Goal: Task Accomplishment & Management: Manage account settings

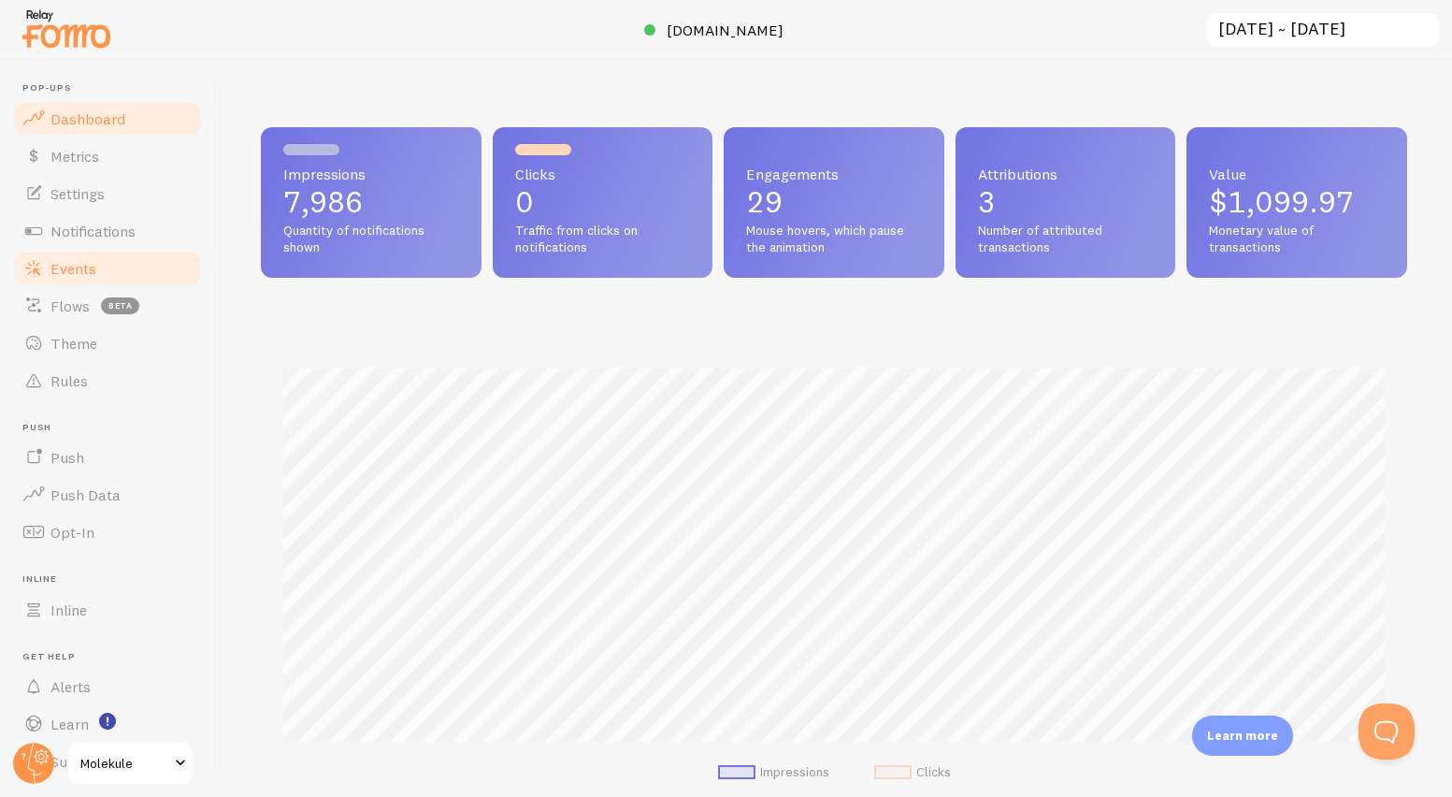
click at [82, 274] on span "Events" at bounding box center [73, 268] width 46 height 19
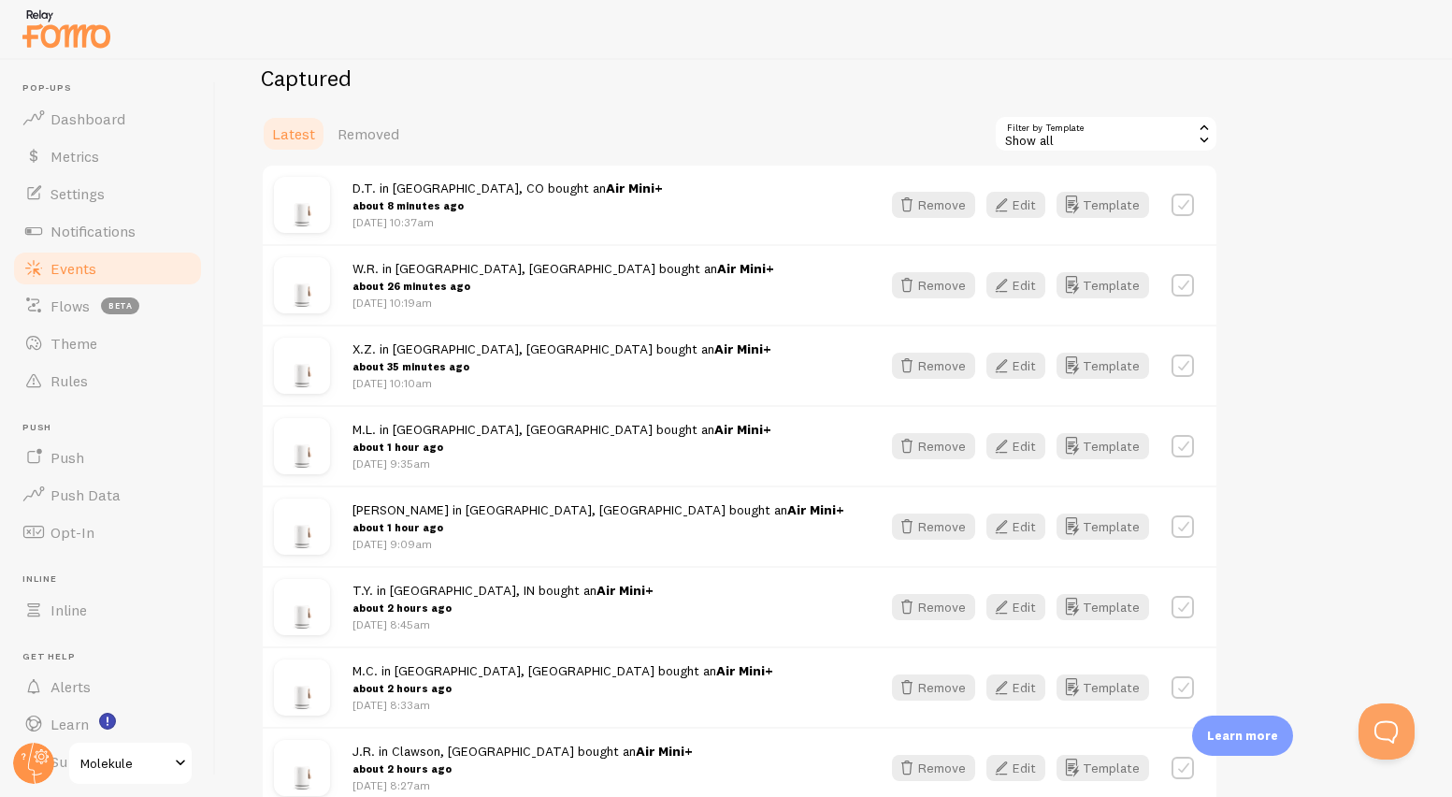
scroll to position [86, 0]
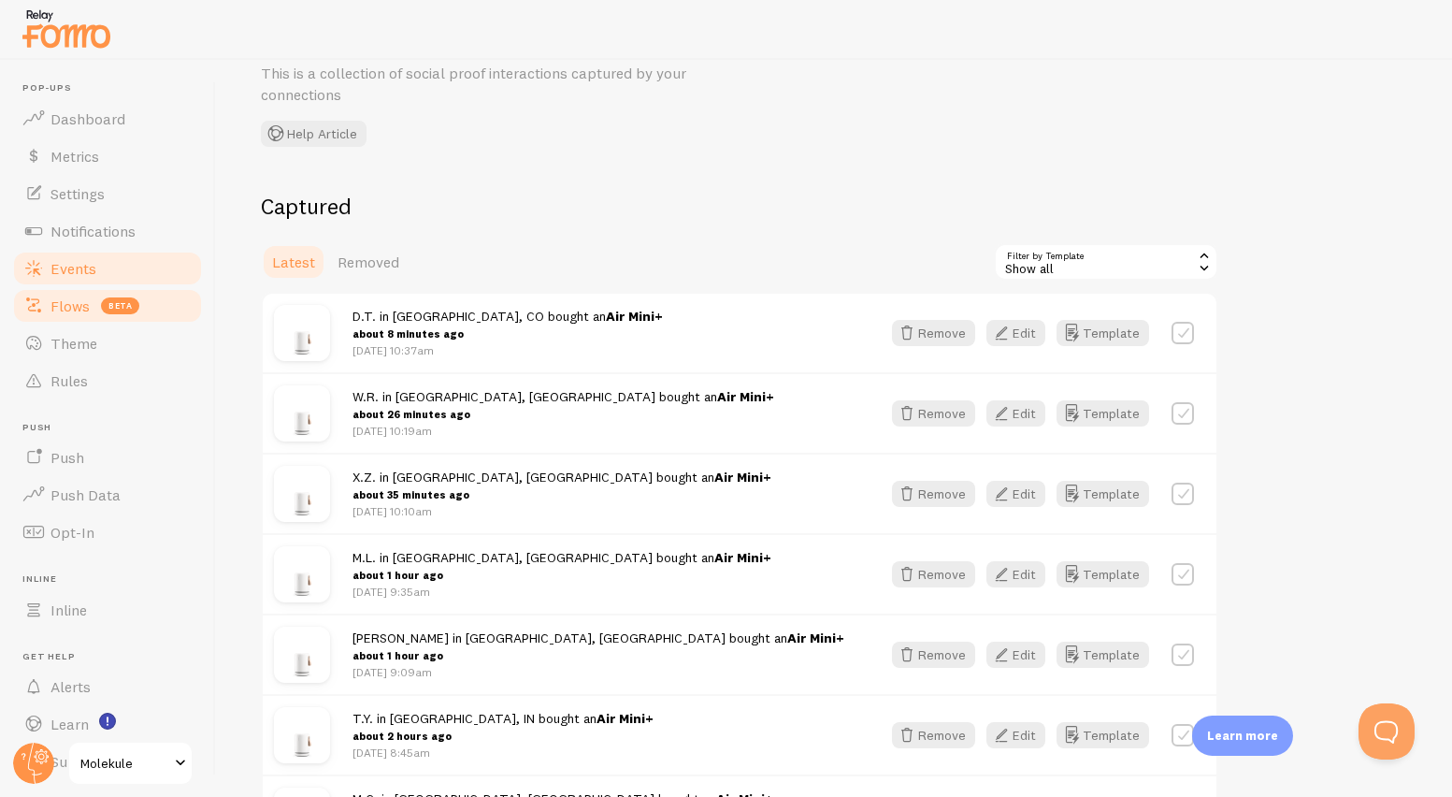
click at [78, 309] on span "Flows" at bounding box center [69, 305] width 39 height 19
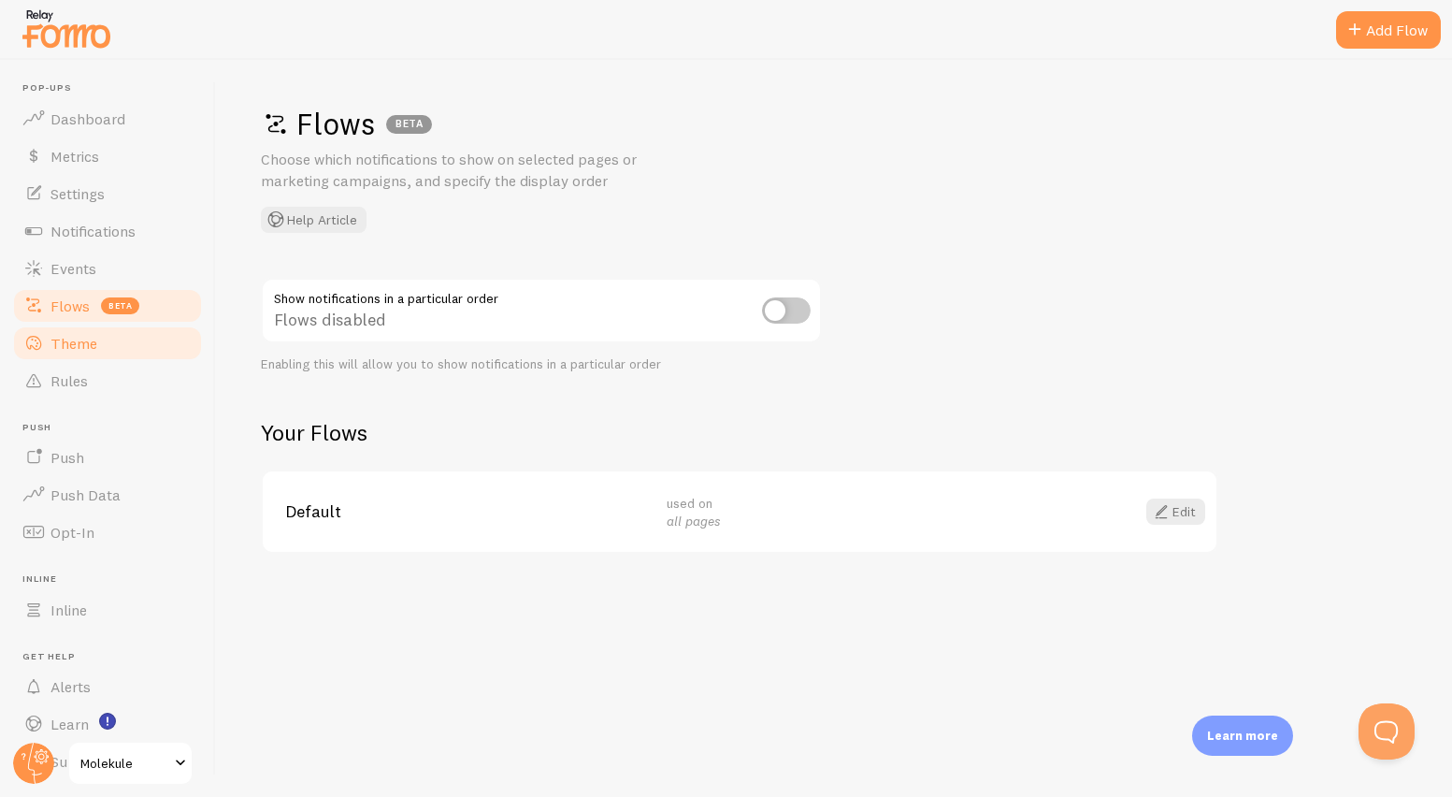
click at [79, 339] on span "Theme" at bounding box center [73, 343] width 47 height 19
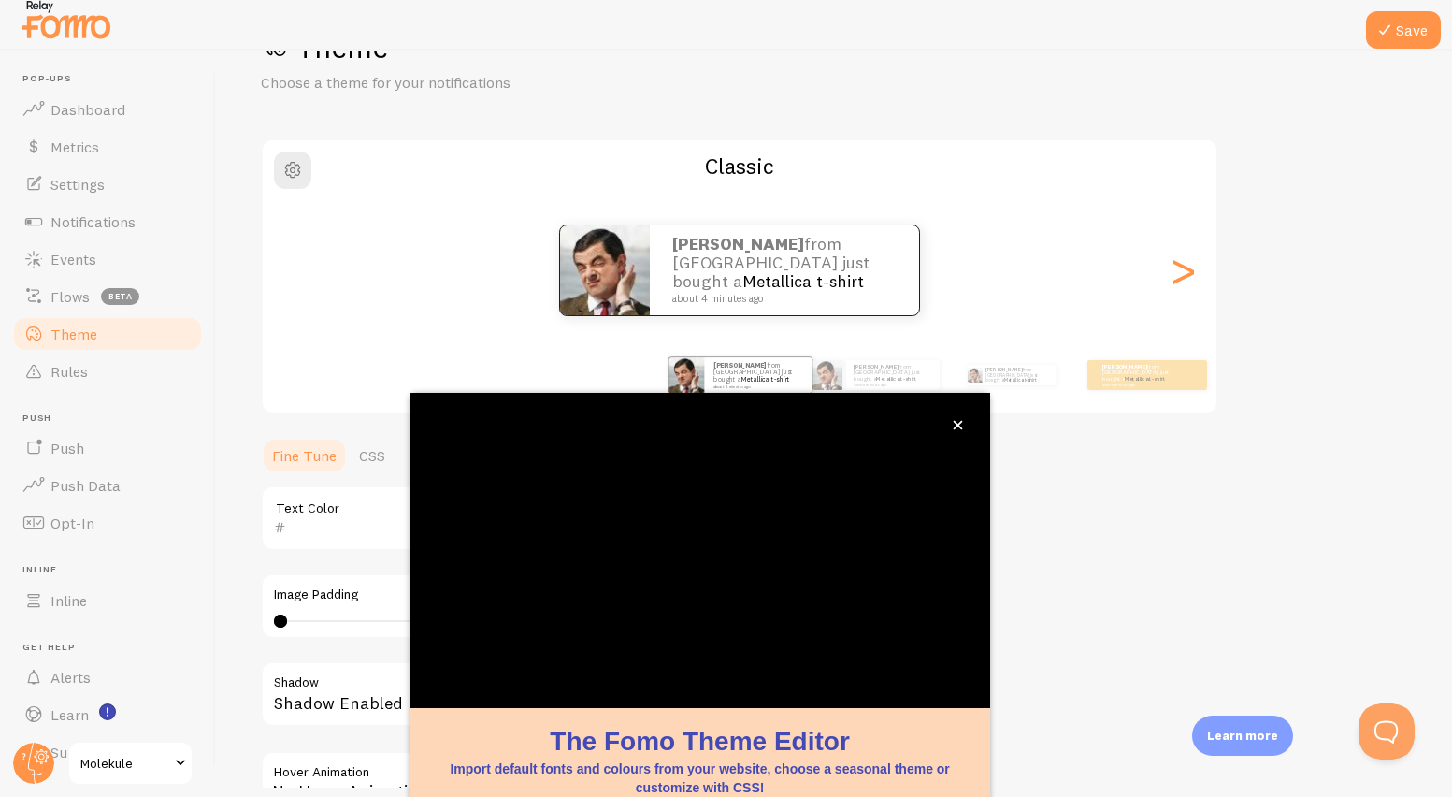
scroll to position [104, 0]
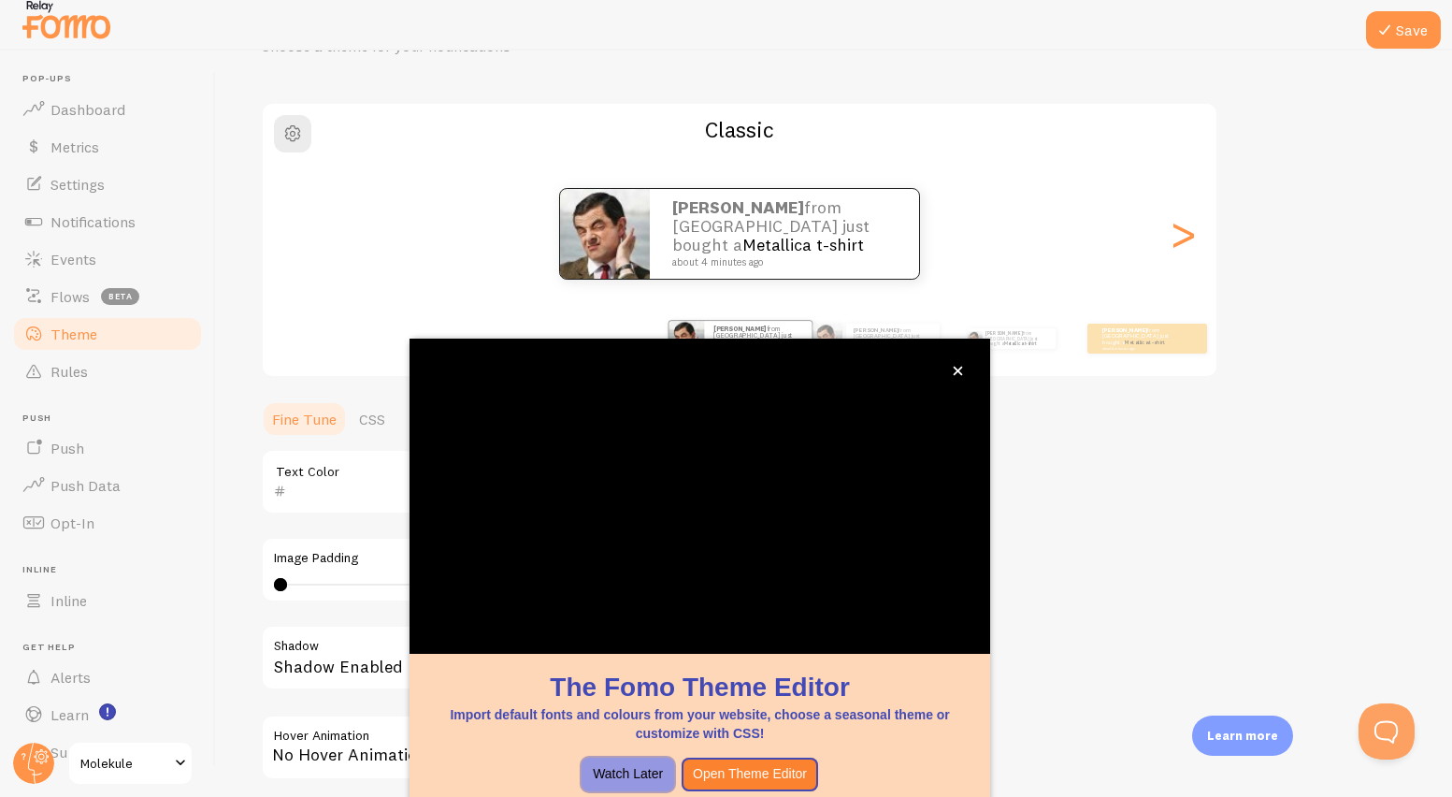
click at [639, 770] on button "Watch Later" at bounding box center [628, 774] width 93 height 34
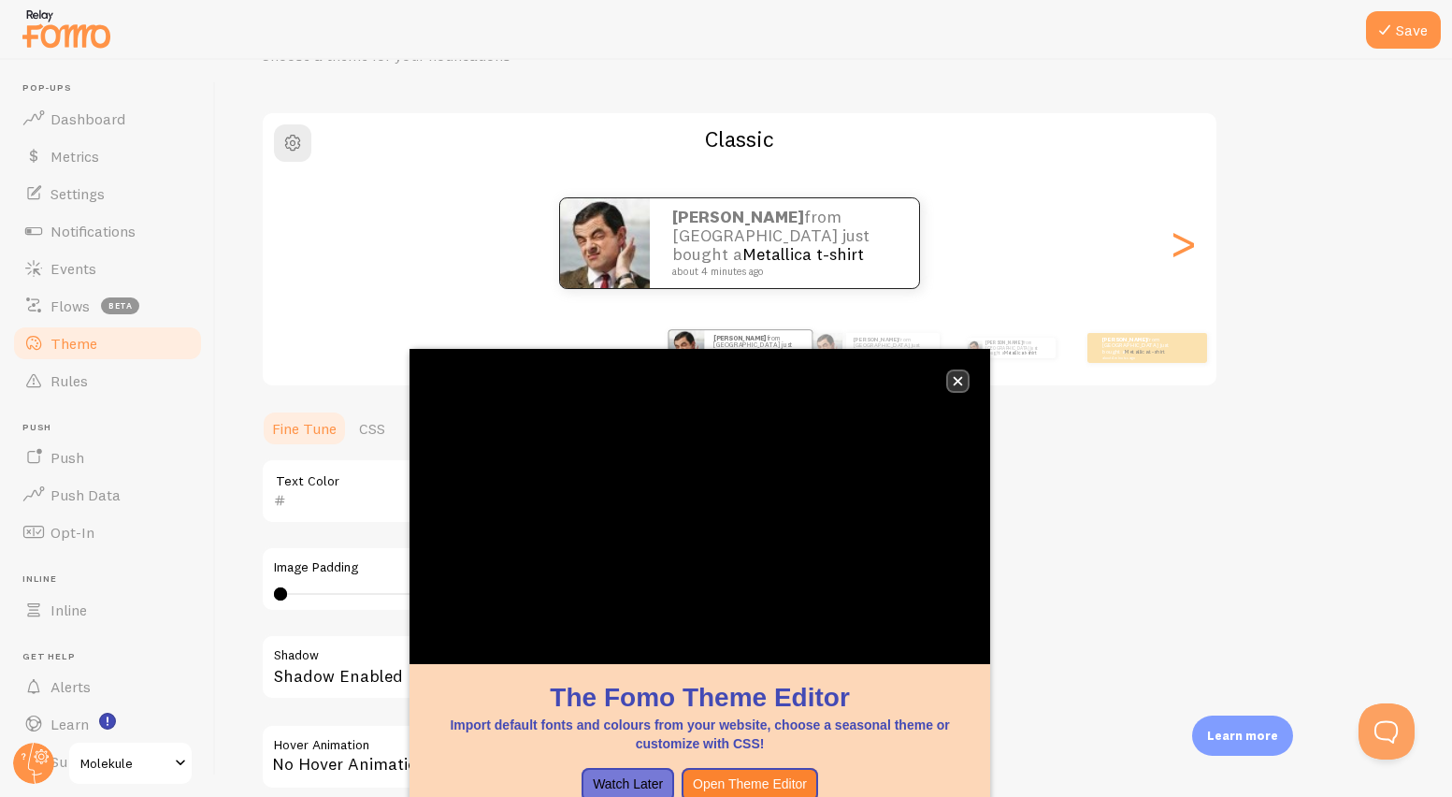
click at [961, 386] on button "close," at bounding box center [958, 381] width 20 height 20
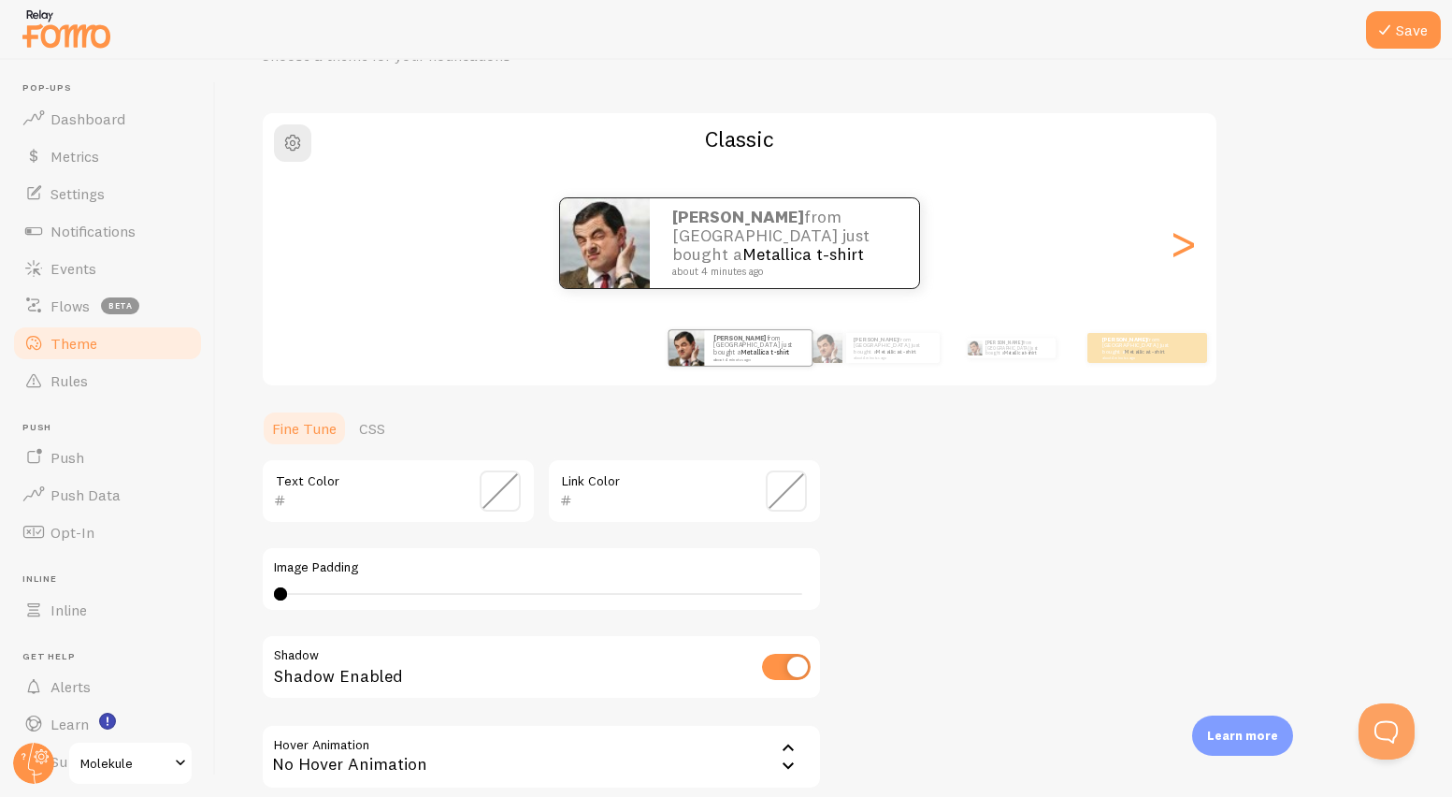
click at [1010, 592] on div "Theme Choose a theme for your notifications Classic [PERSON_NAME] from [GEOGRAP…" at bounding box center [834, 444] width 1146 height 887
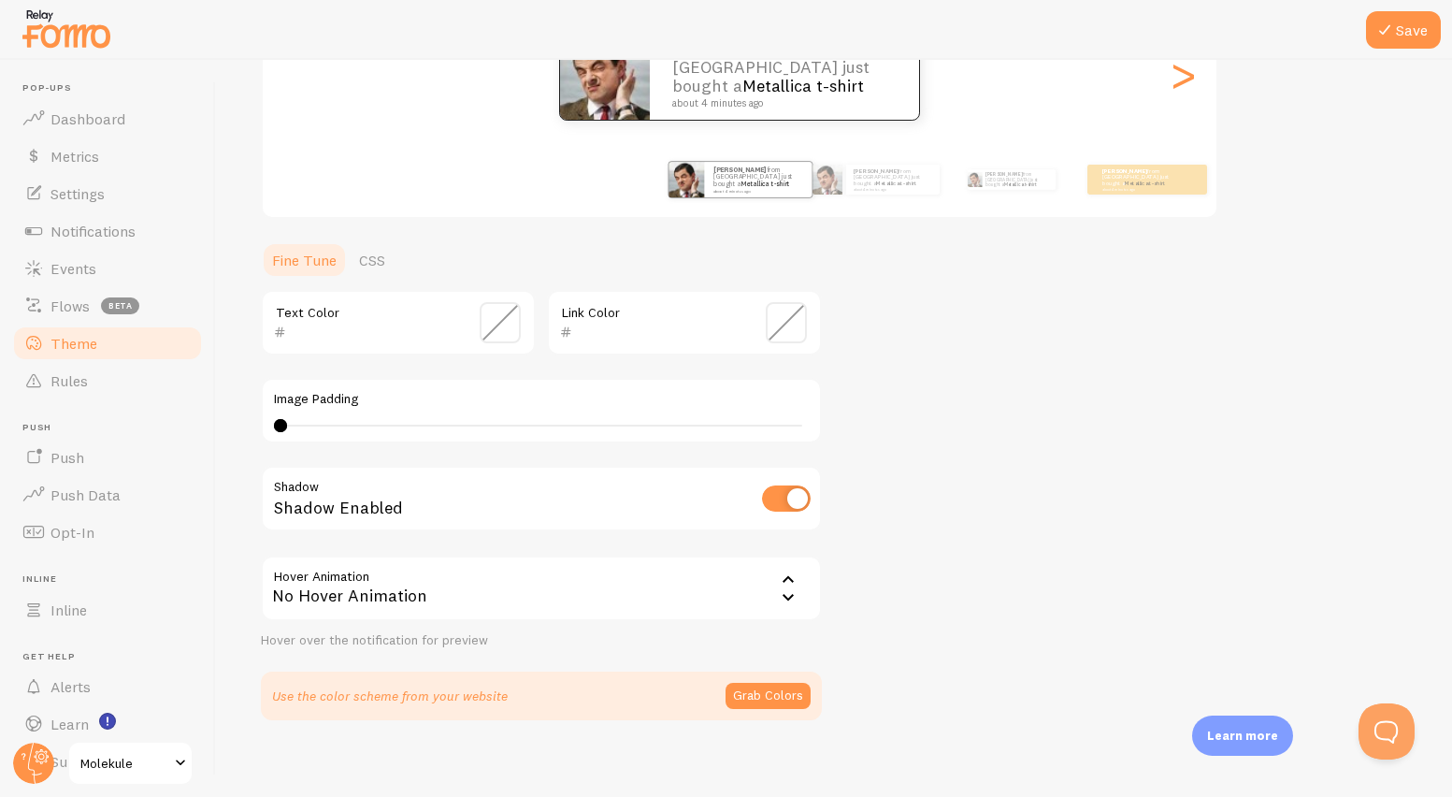
scroll to position [285, 0]
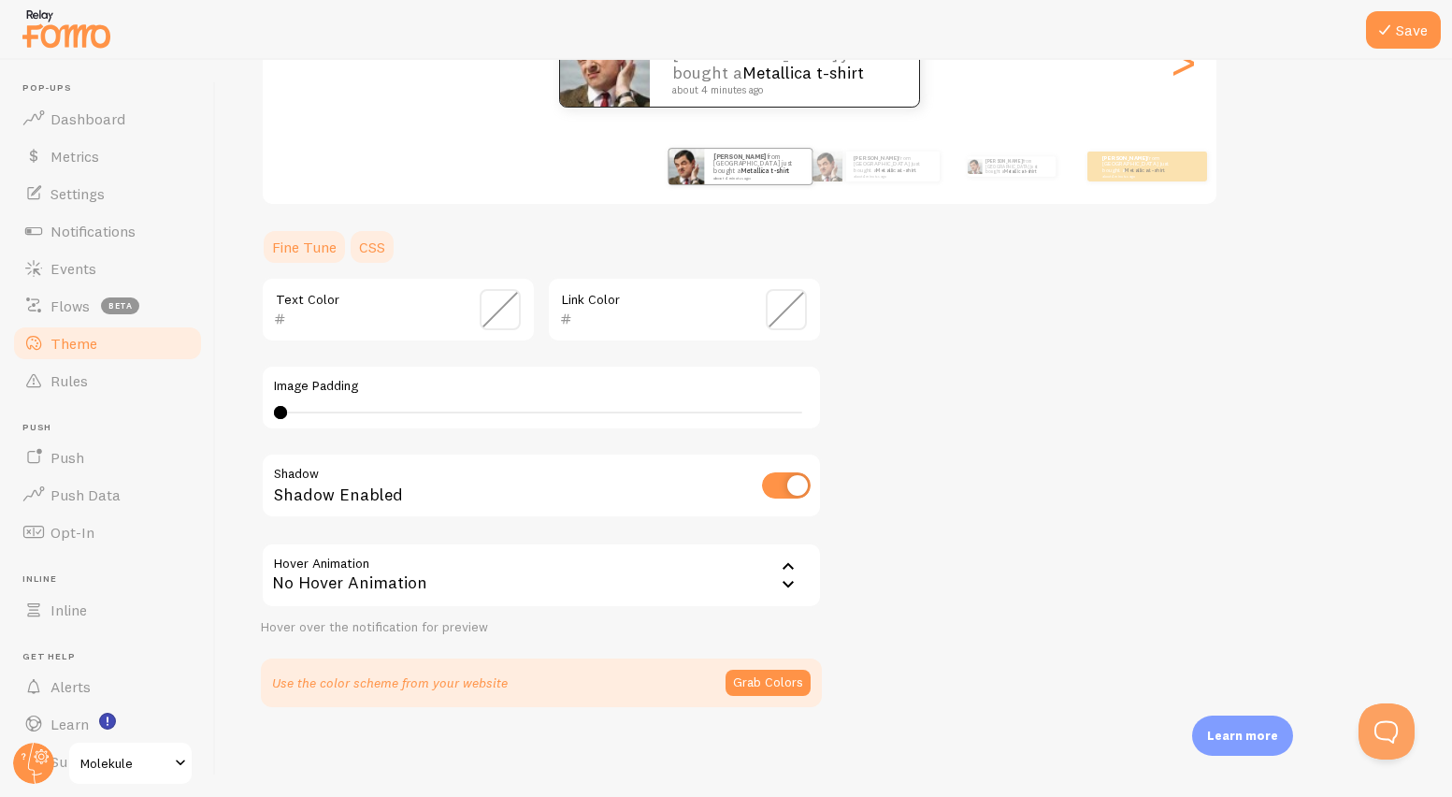
click at [368, 256] on link "CSS" at bounding box center [372, 246] width 49 height 37
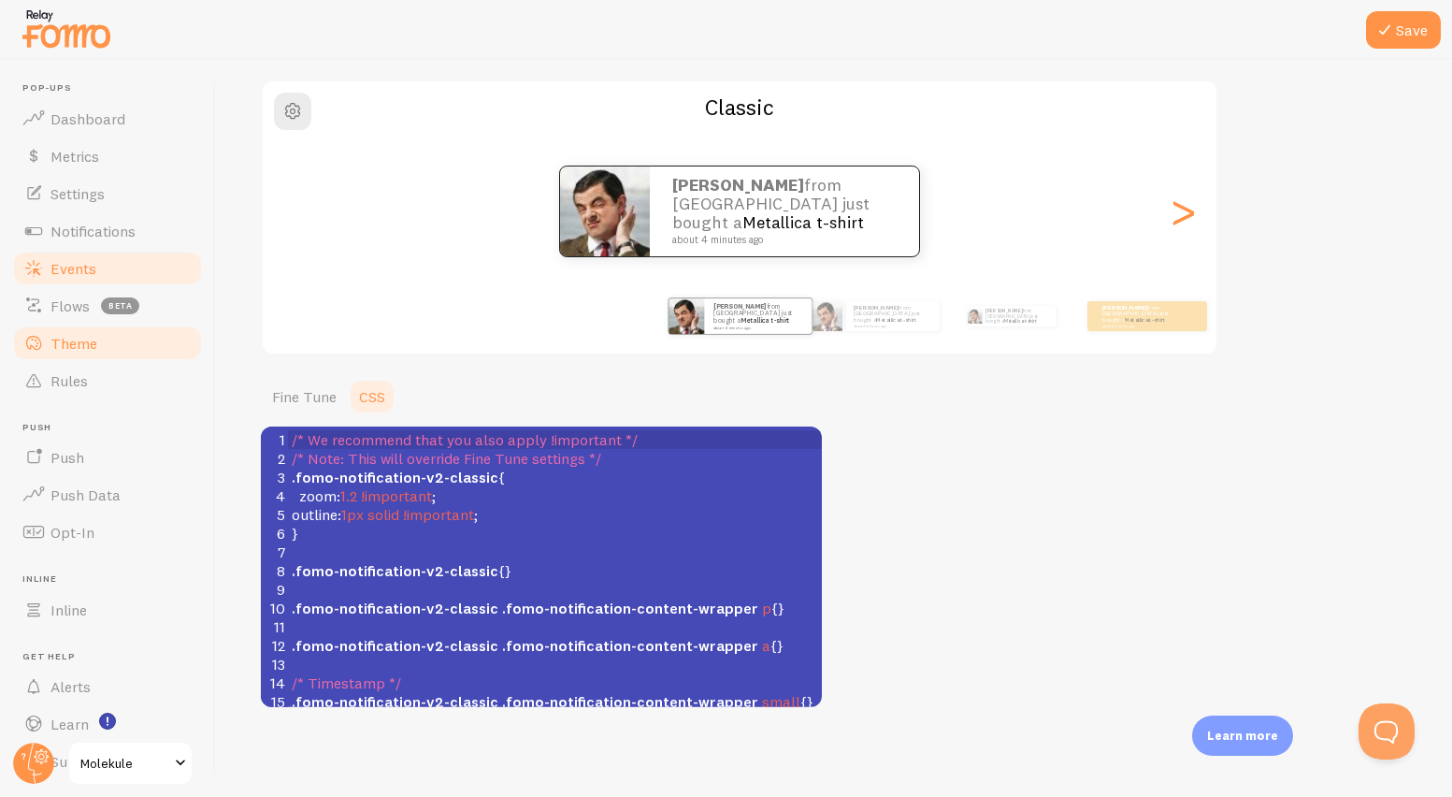
click at [114, 259] on link "Events" at bounding box center [107, 268] width 193 height 37
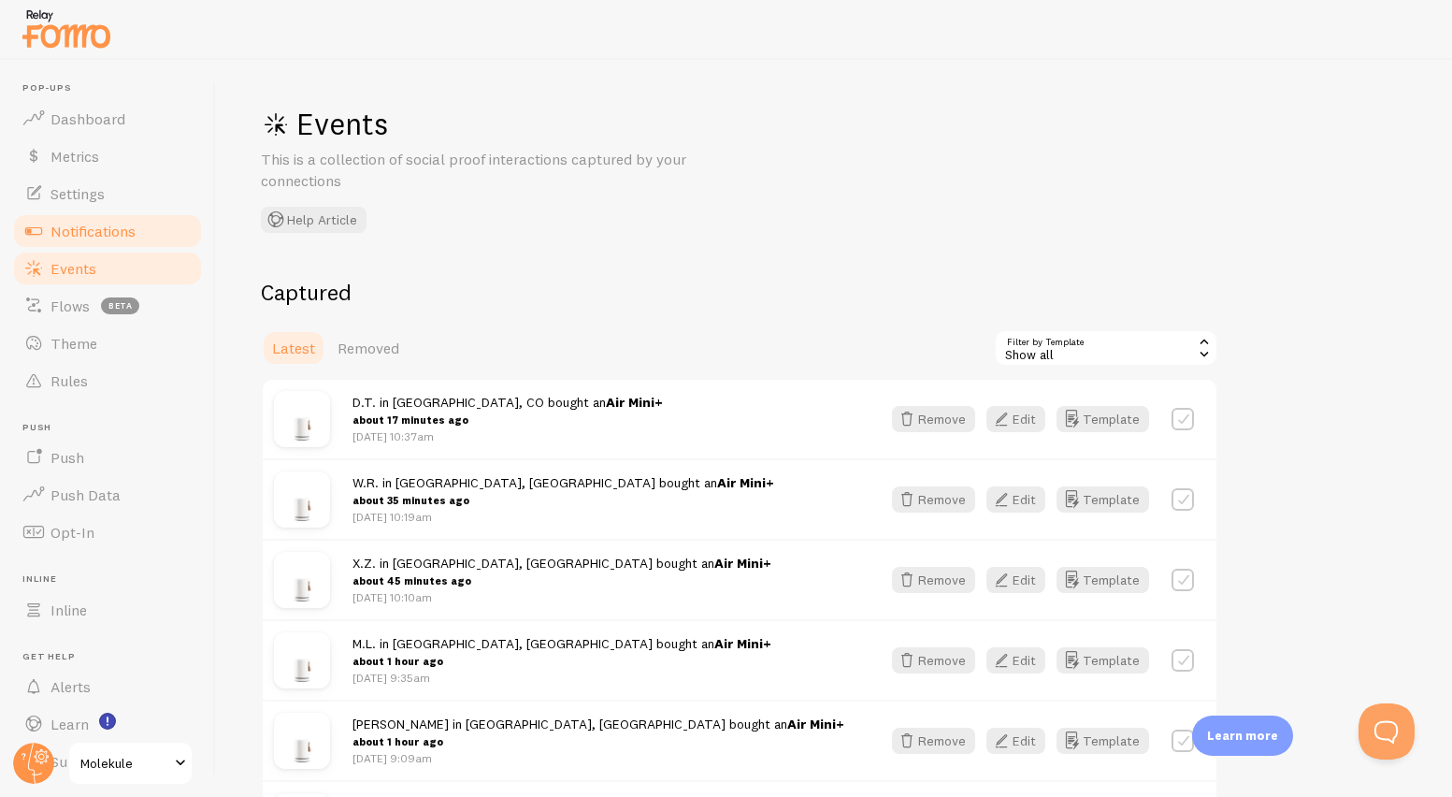
click at [90, 219] on link "Notifications" at bounding box center [107, 230] width 193 height 37
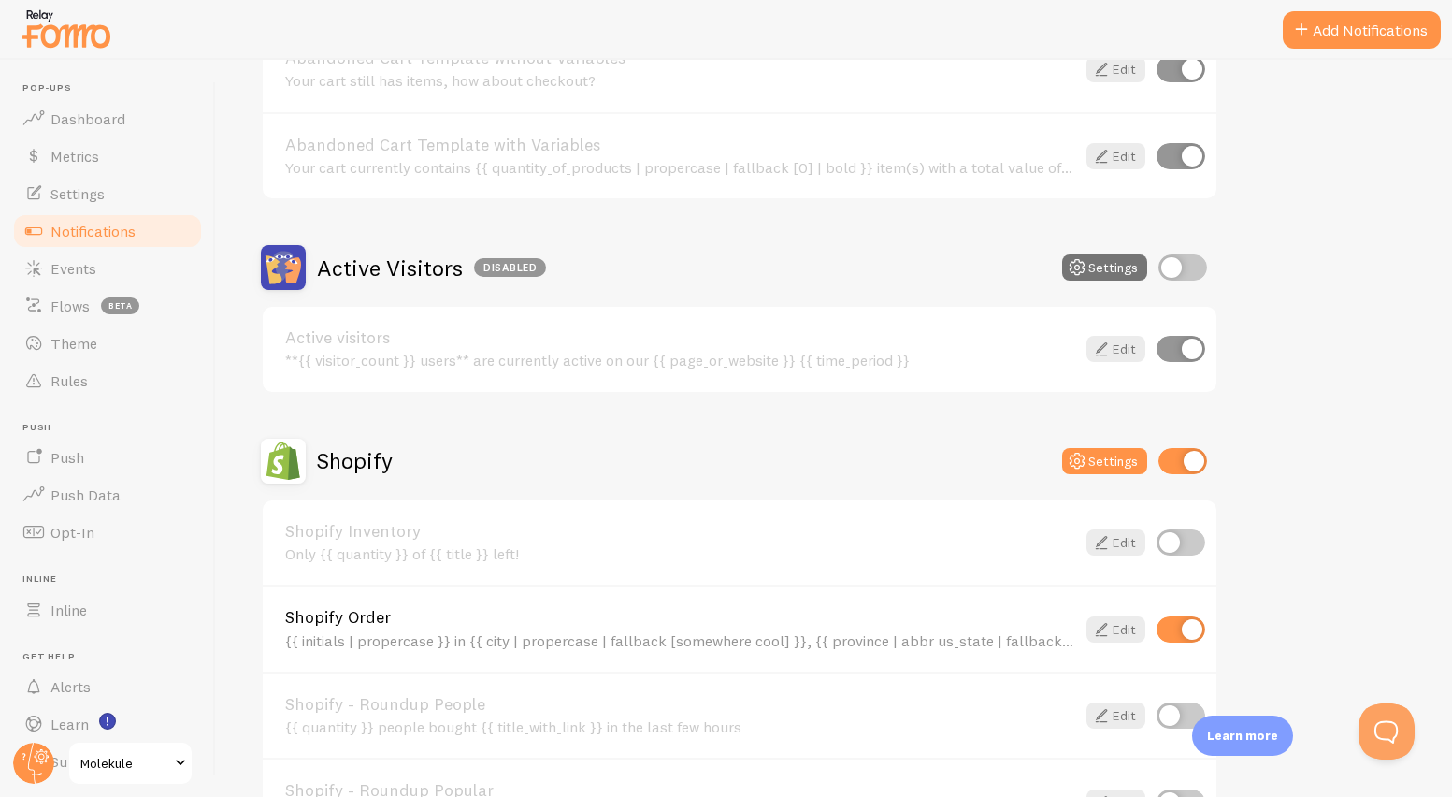
scroll to position [408, 0]
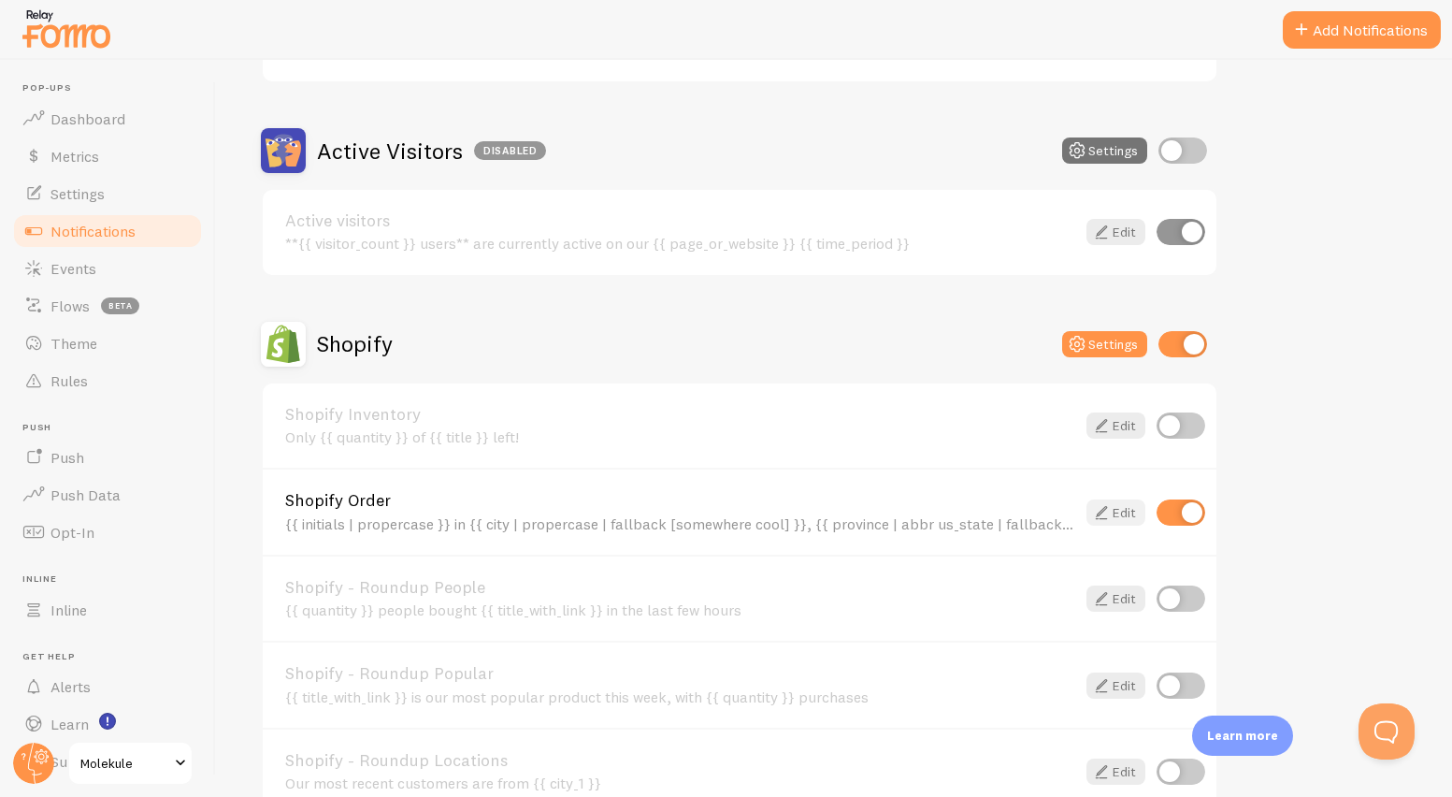
click at [1119, 508] on link "Edit" at bounding box center [1116, 512] width 59 height 26
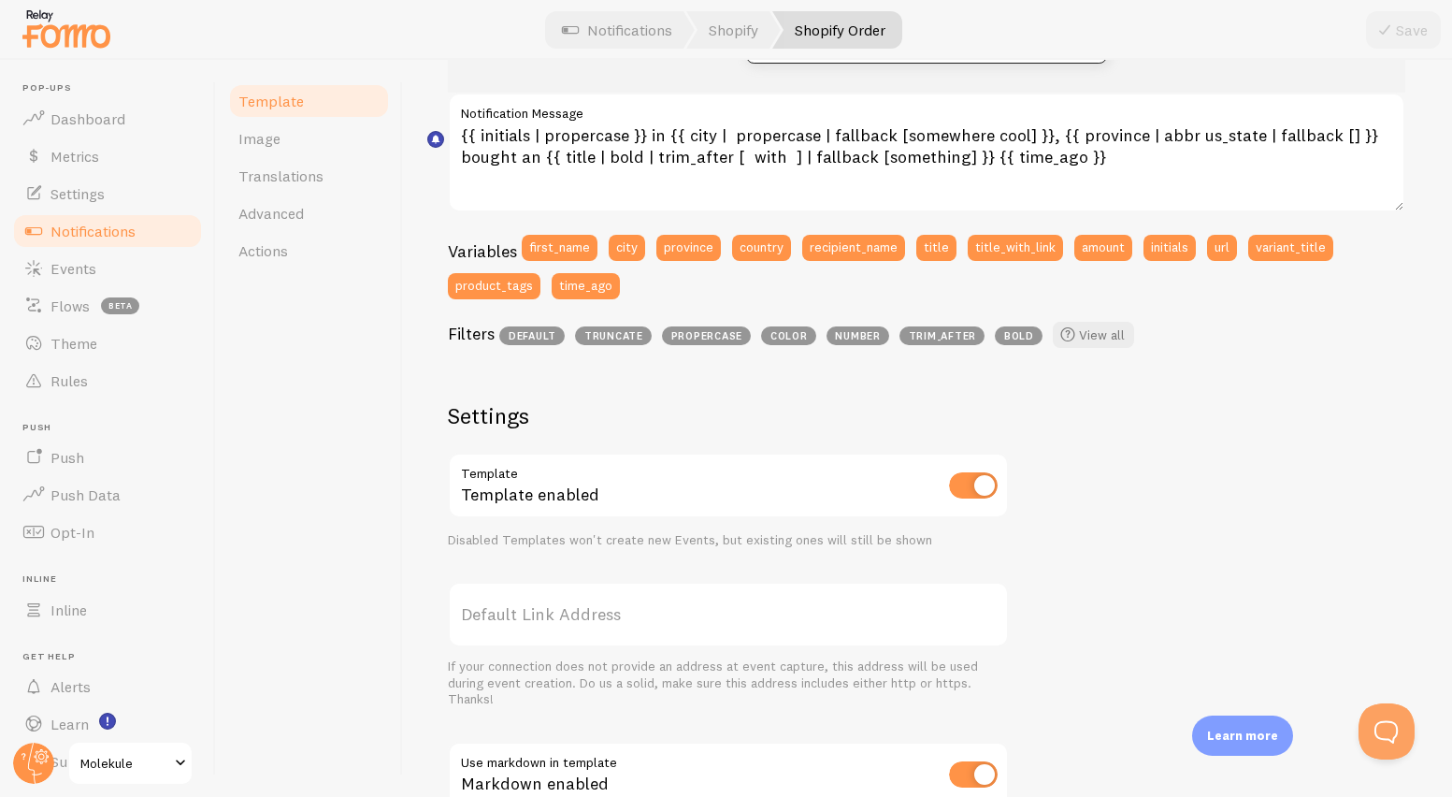
scroll to position [253, 0]
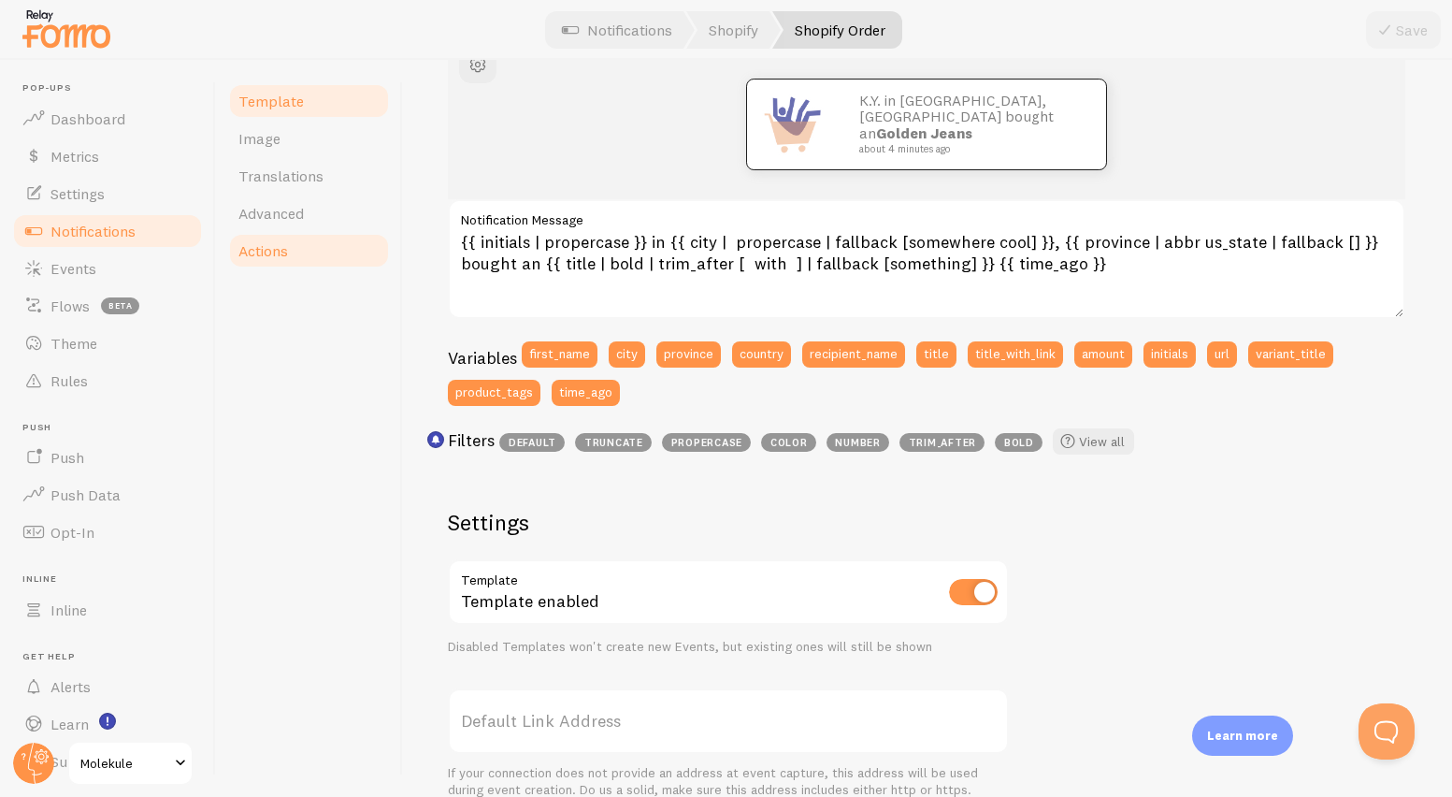
click at [271, 267] on link "Actions" at bounding box center [309, 250] width 164 height 37
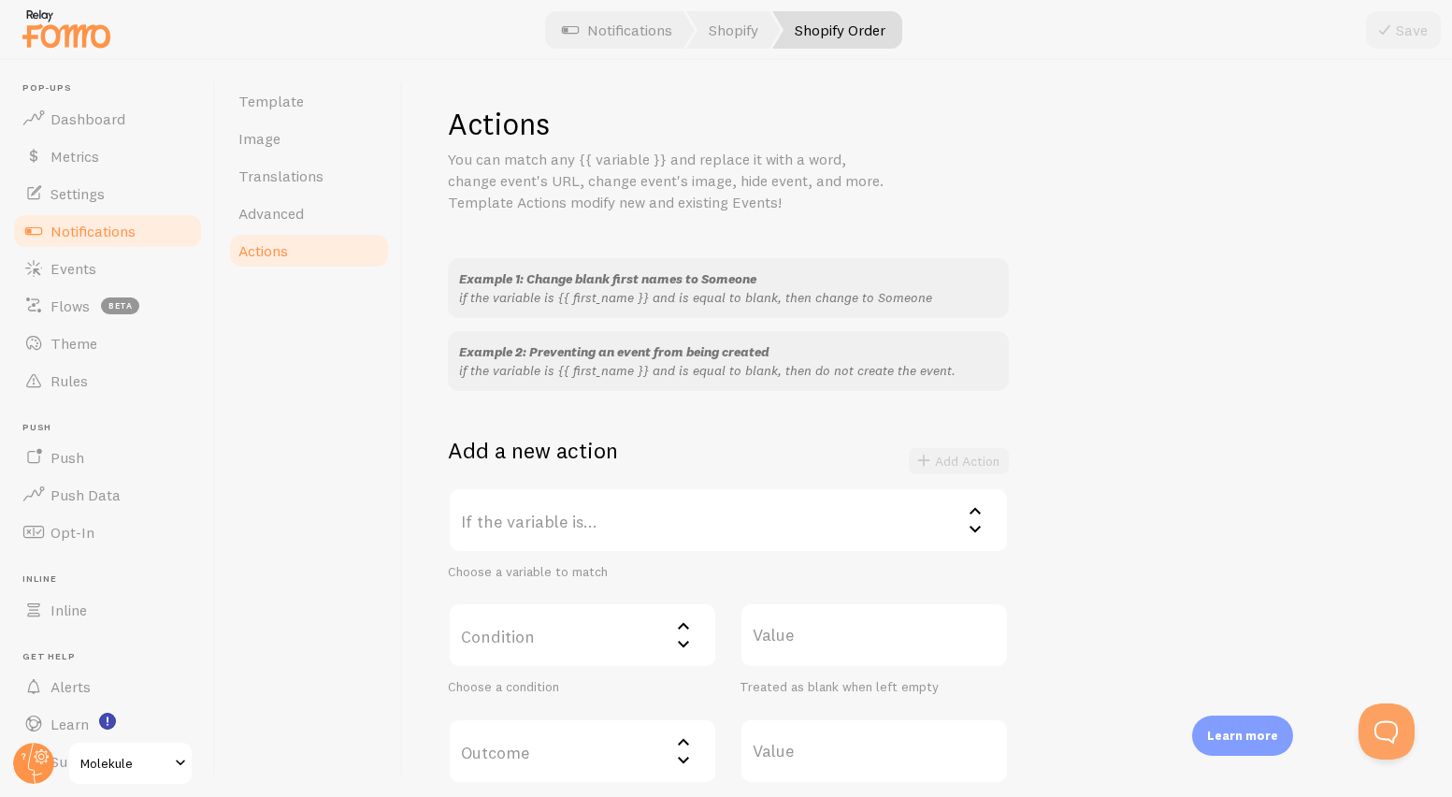
click at [1191, 460] on div "Example 1: Change blank first names to Someone if the variable is {{ first_name…" at bounding box center [927, 534] width 959 height 553
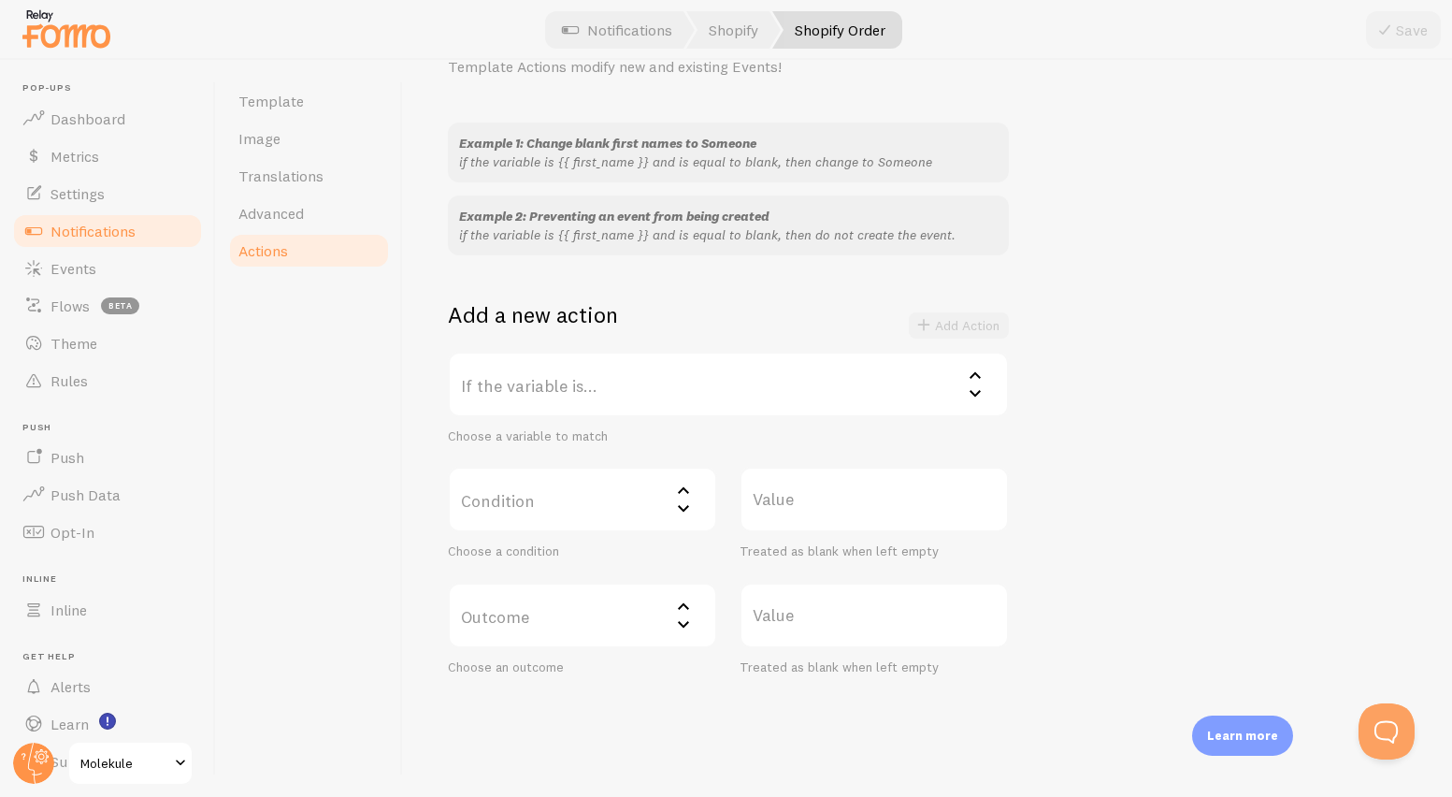
scroll to position [143, 0]
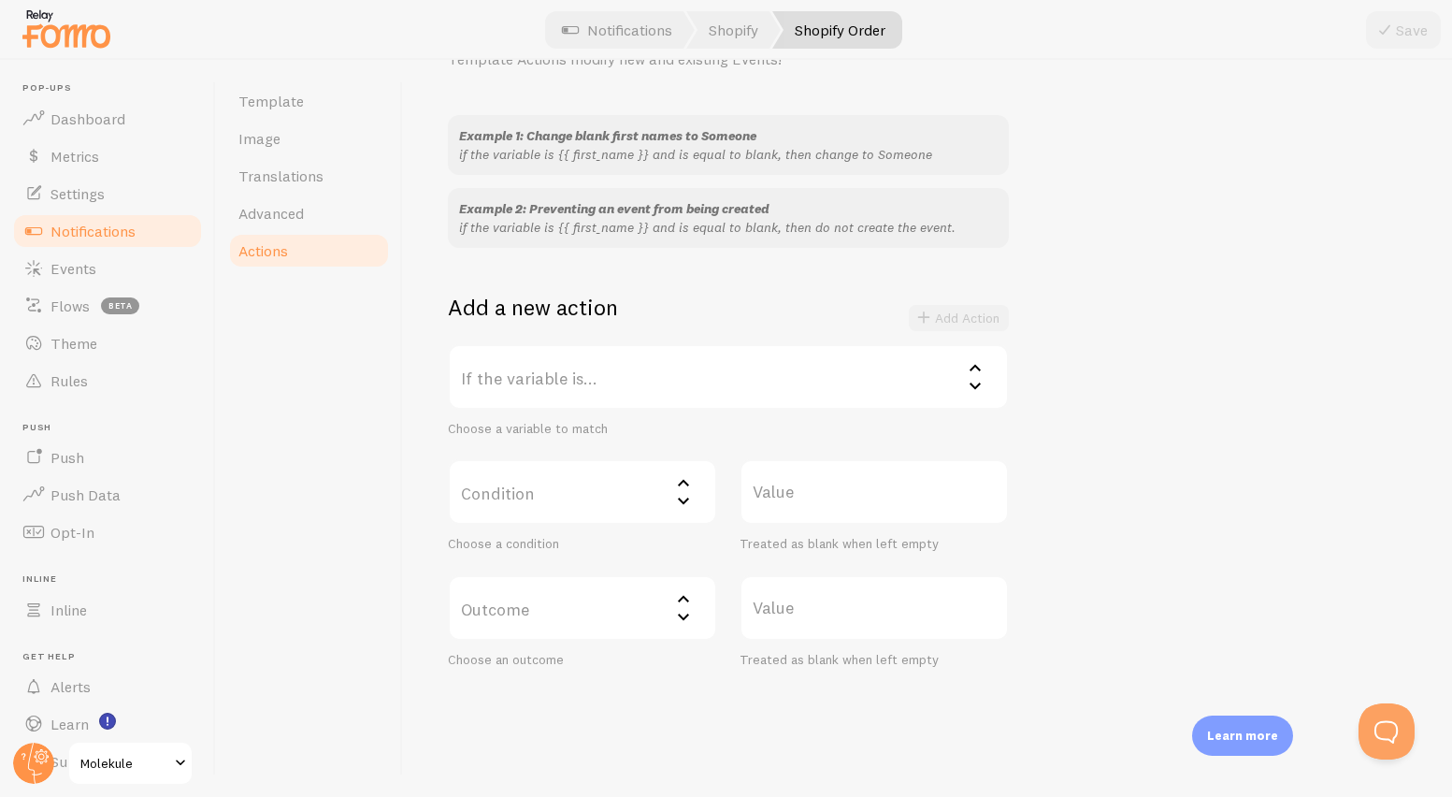
click at [549, 489] on label "Condition" at bounding box center [582, 491] width 269 height 65
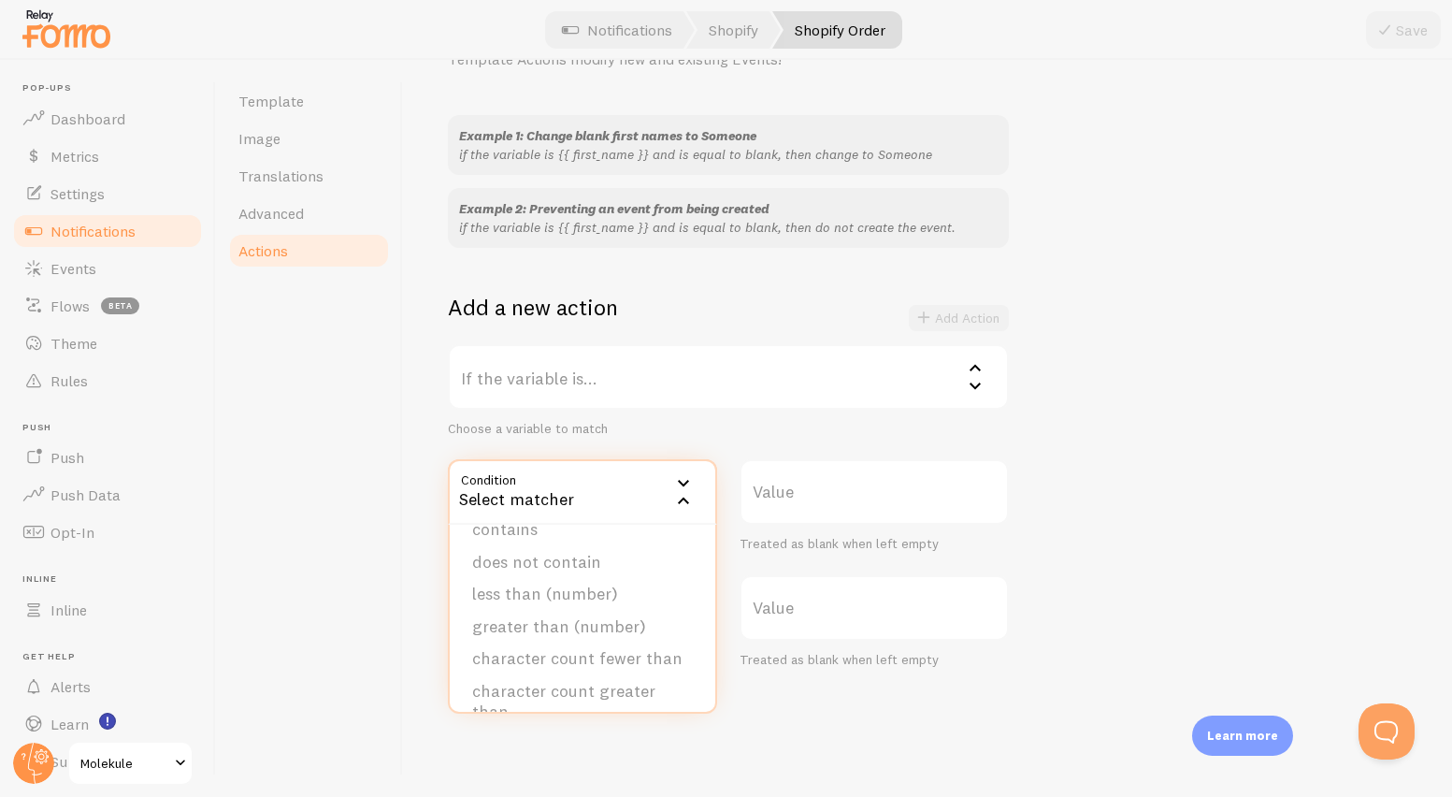
scroll to position [94, 0]
click at [1135, 487] on div "Example 1: Change blank first names to Someone if the variable is {{ first_name…" at bounding box center [927, 391] width 959 height 553
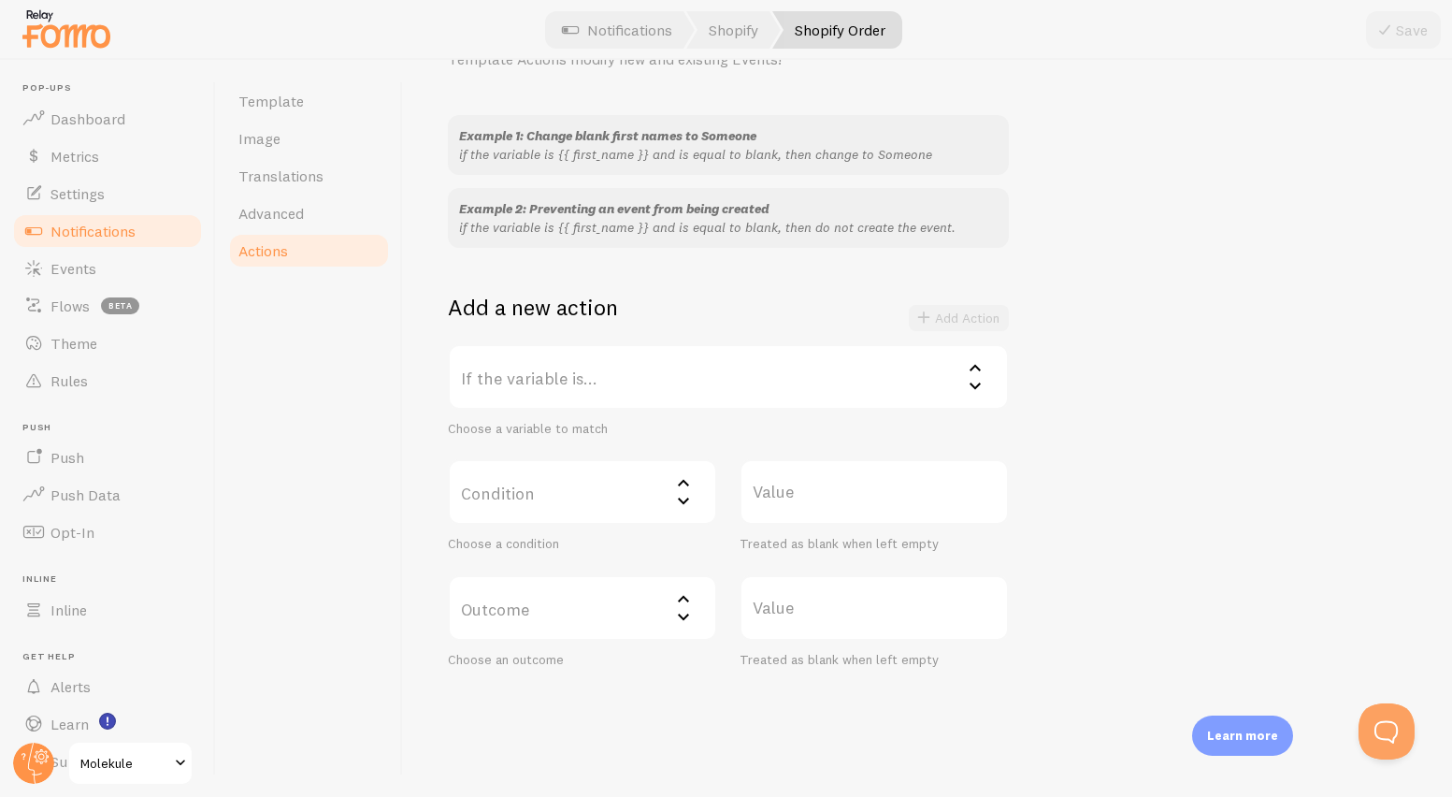
click at [663, 392] on label "If the variable is..." at bounding box center [728, 376] width 561 height 65
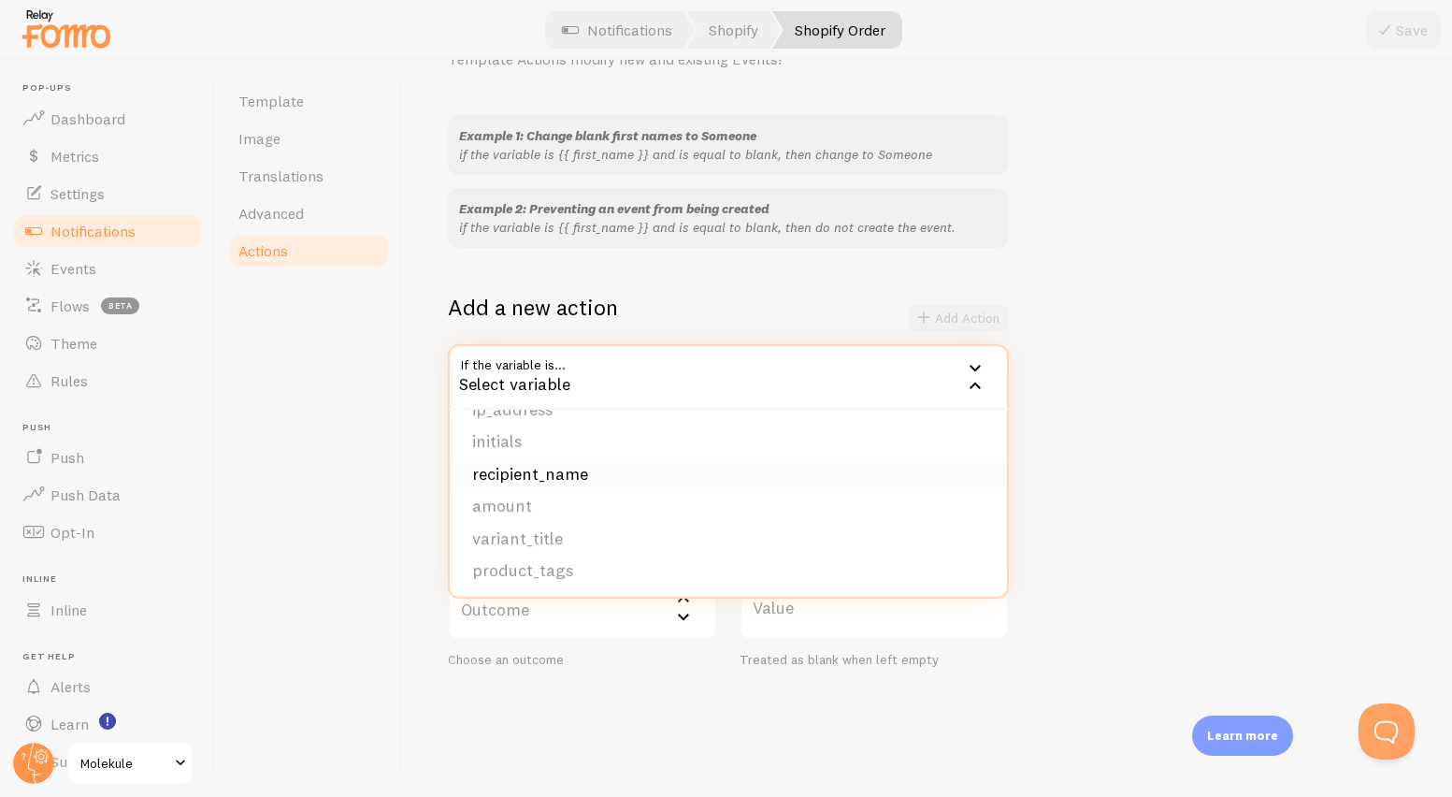
scroll to position [287, 0]
click at [599, 545] on li "variant_title" at bounding box center [728, 537] width 557 height 33
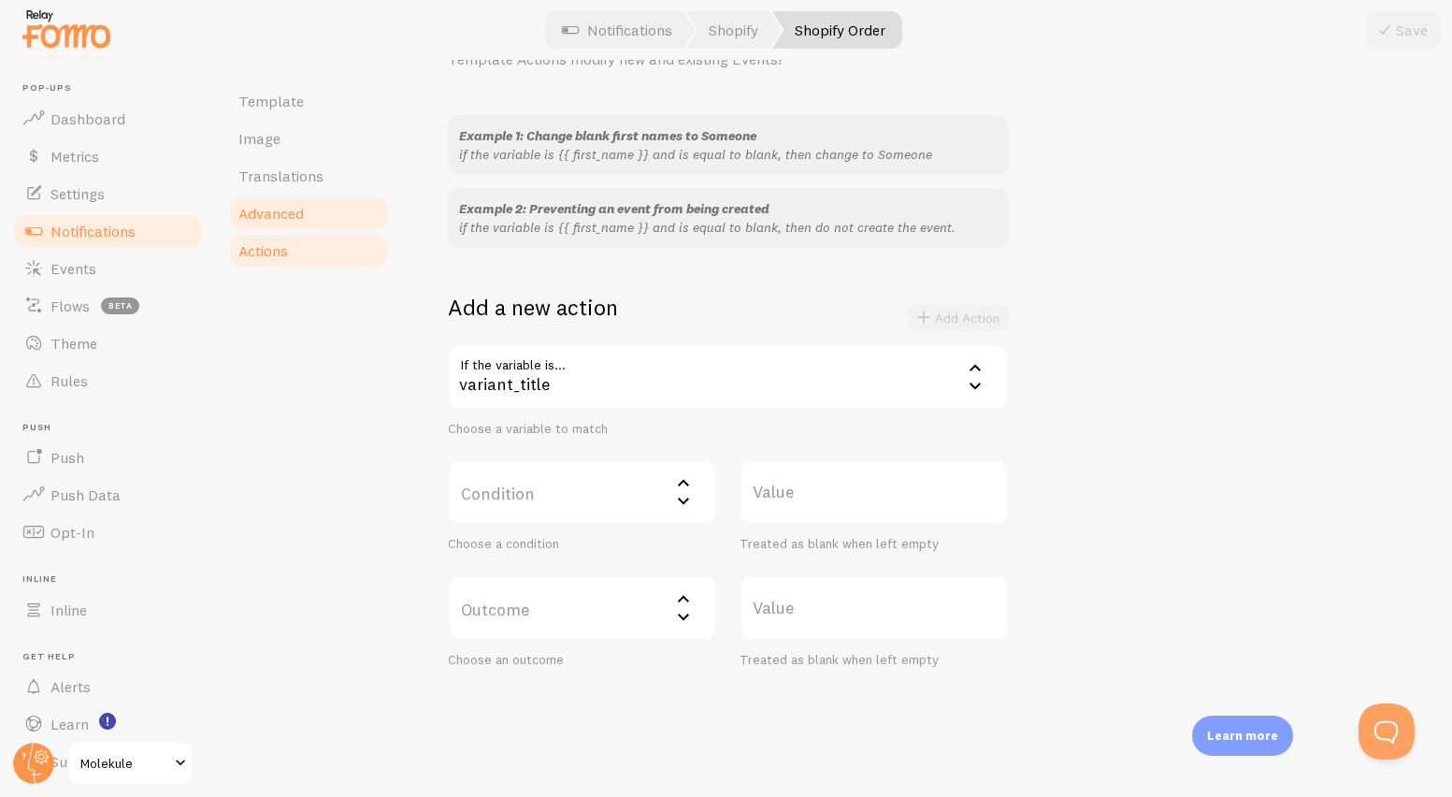
click at [279, 211] on span "Advanced" at bounding box center [270, 213] width 65 height 19
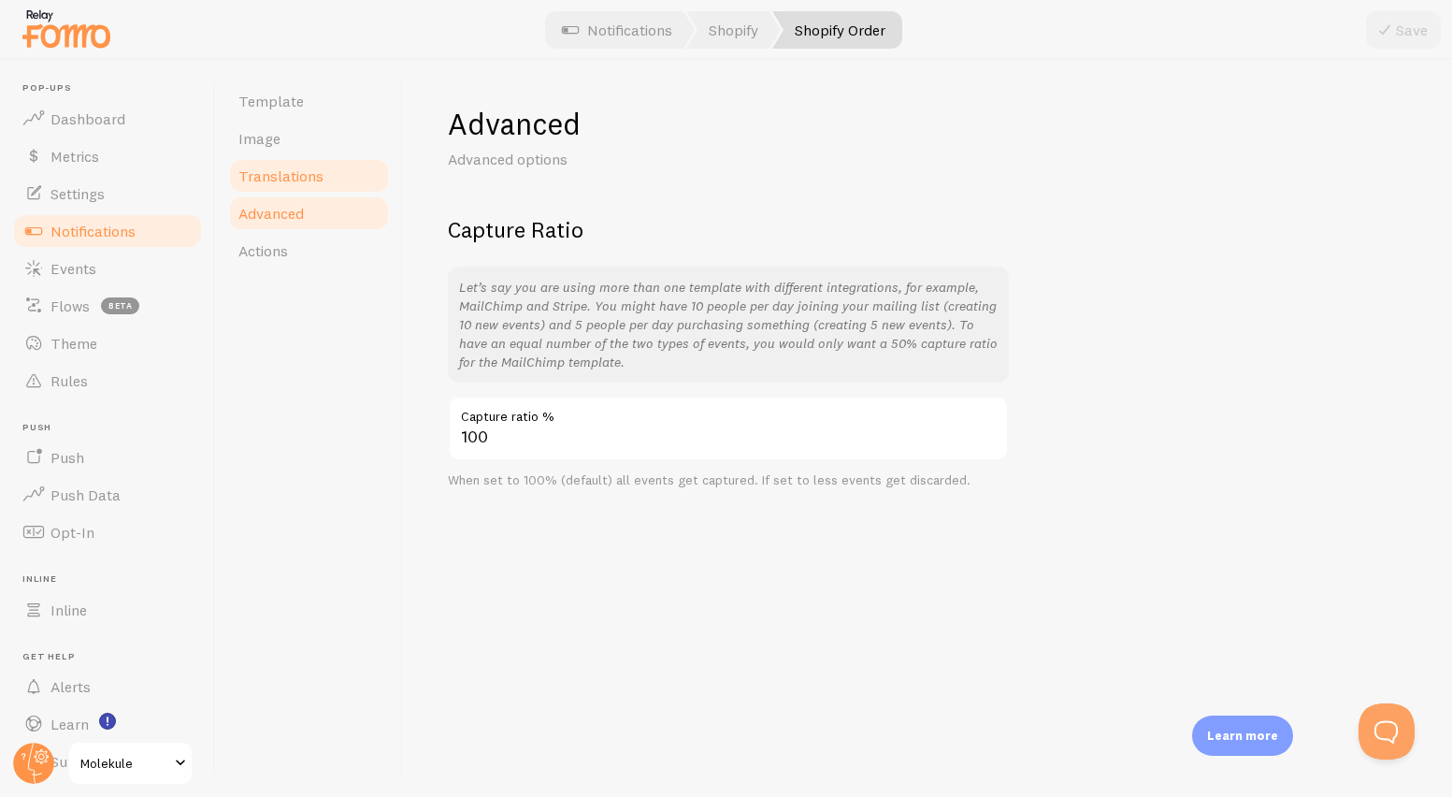
click at [267, 184] on span "Translations" at bounding box center [280, 175] width 85 height 19
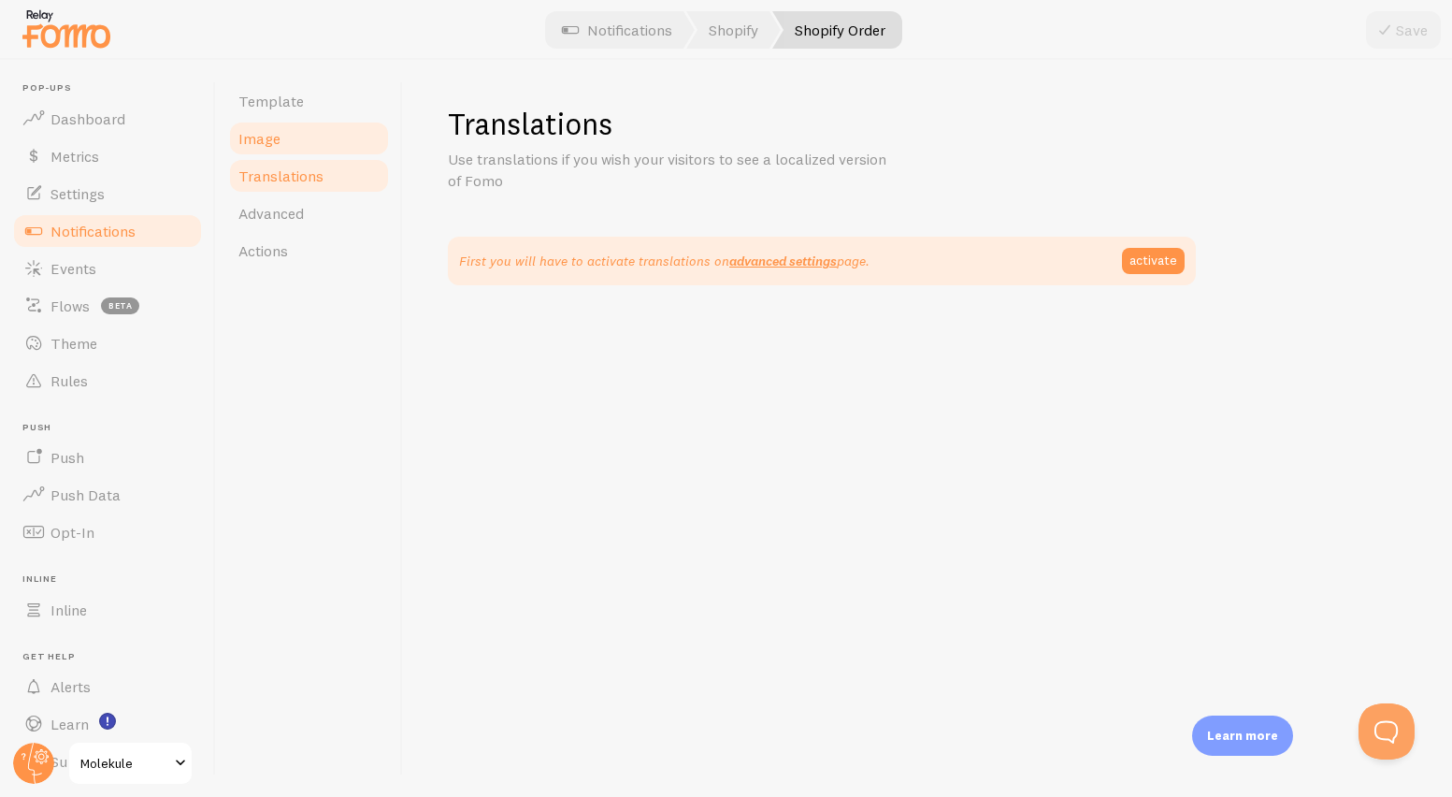
click at [267, 150] on link "Image" at bounding box center [309, 138] width 164 height 37
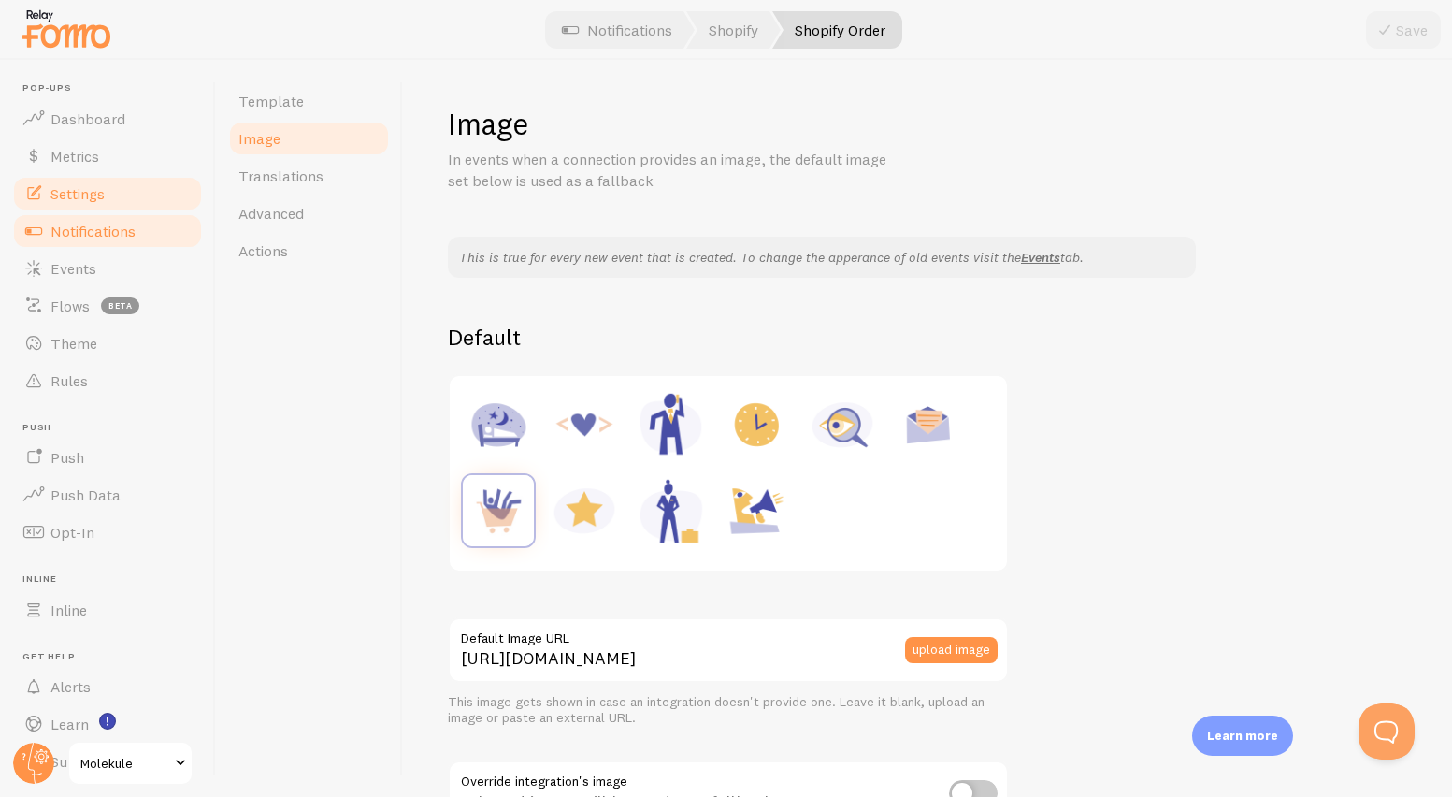
click at [75, 205] on link "Settings" at bounding box center [107, 193] width 193 height 37
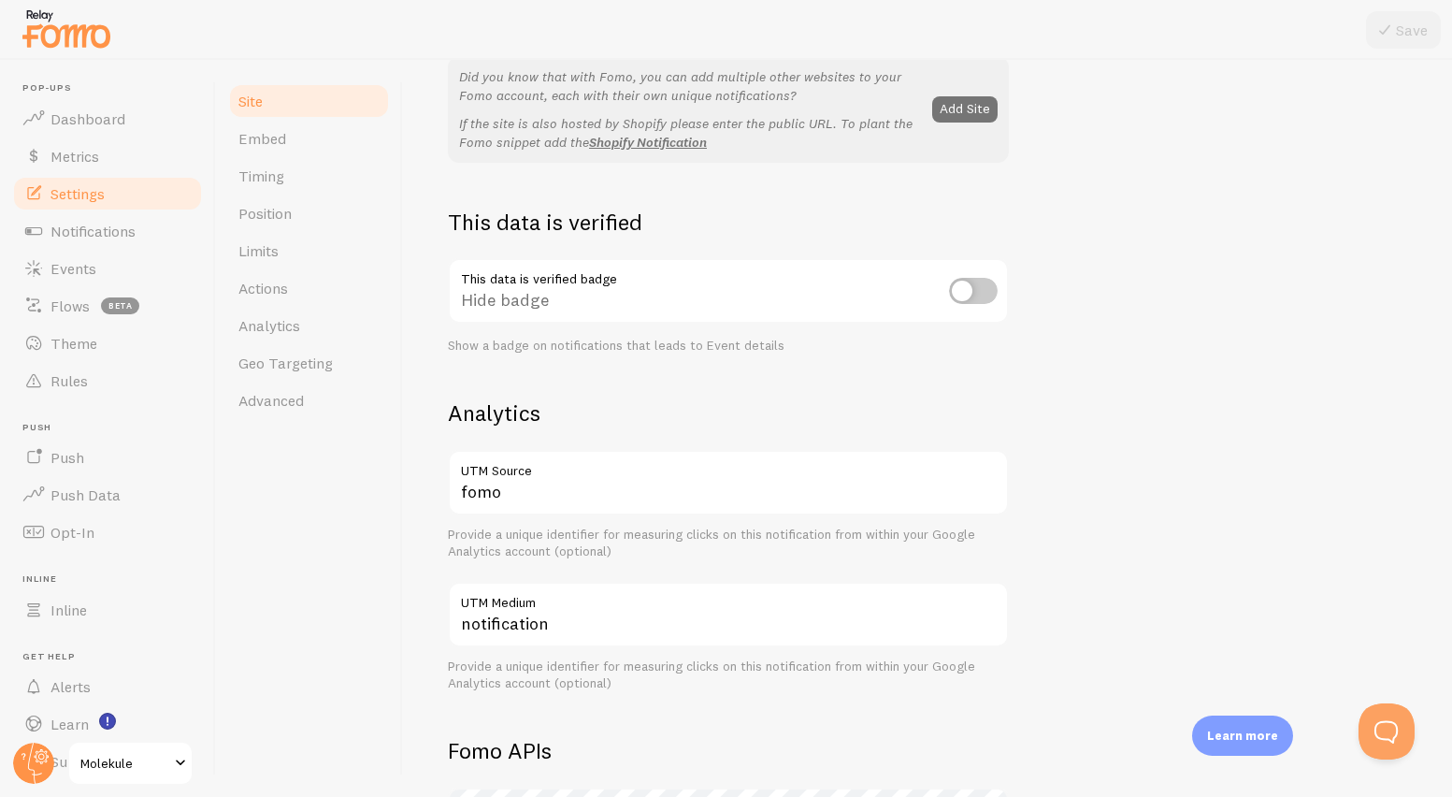
scroll to position [969, 0]
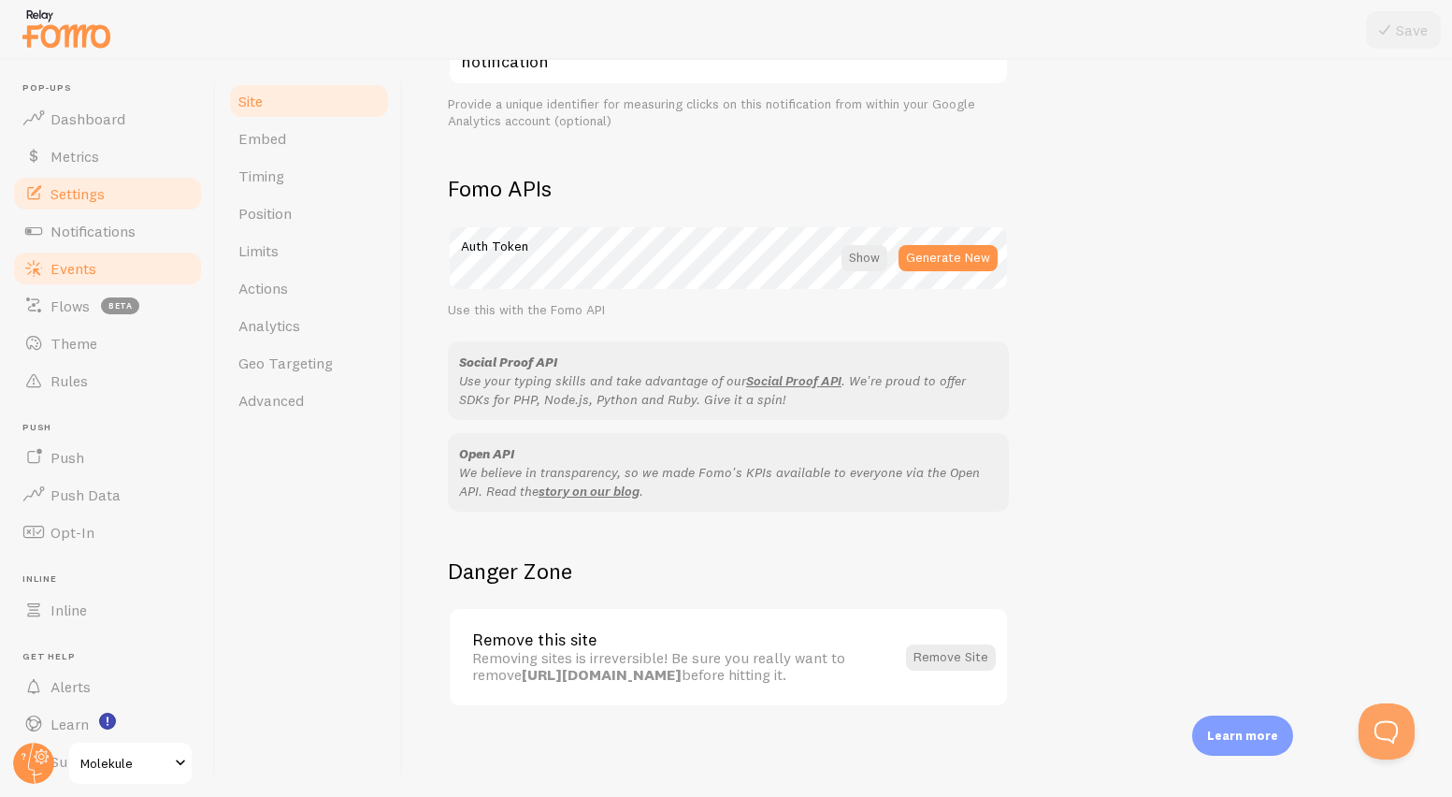
click at [70, 278] on link "Events" at bounding box center [107, 268] width 193 height 37
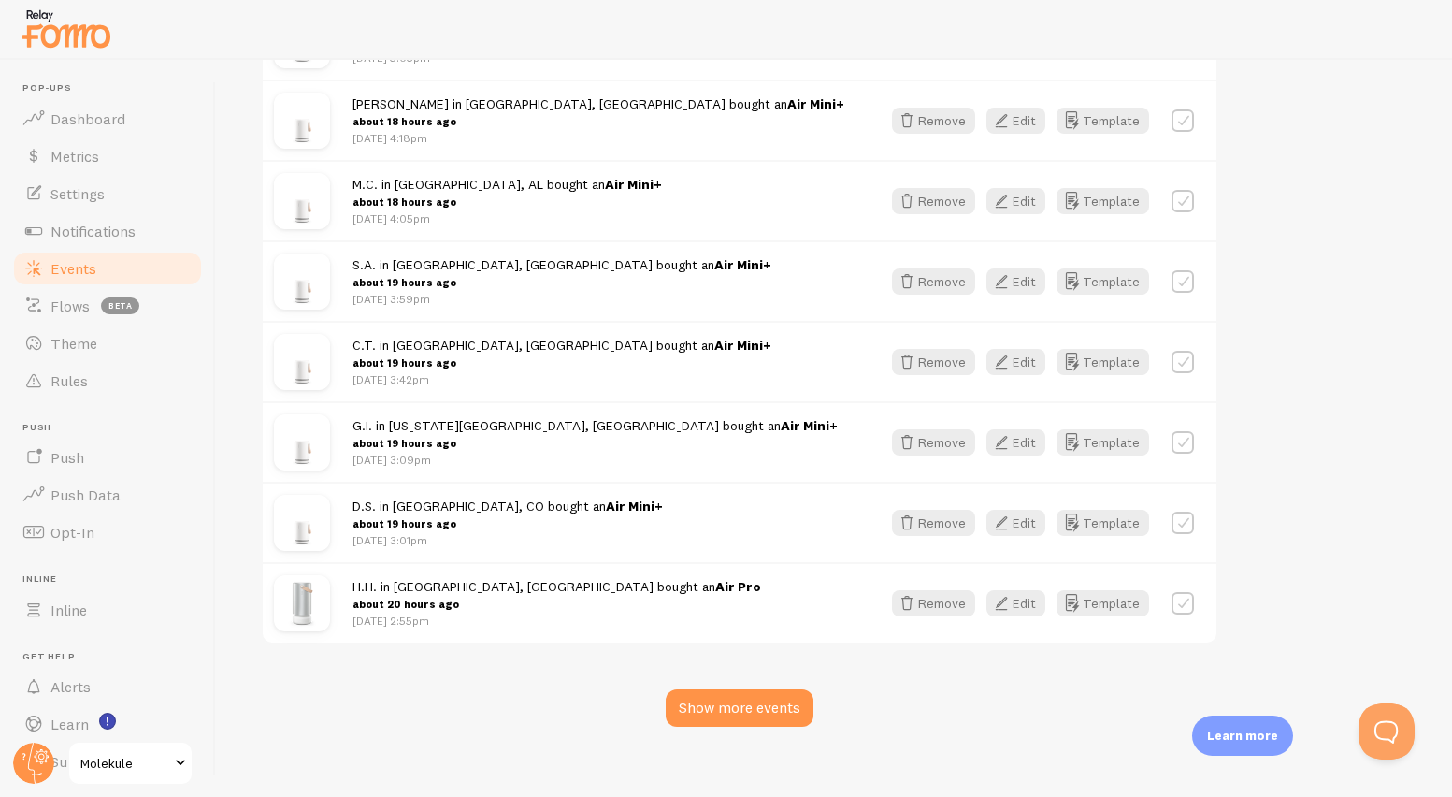
scroll to position [2167, 0]
